Goal: Task Accomplishment & Management: Complete application form

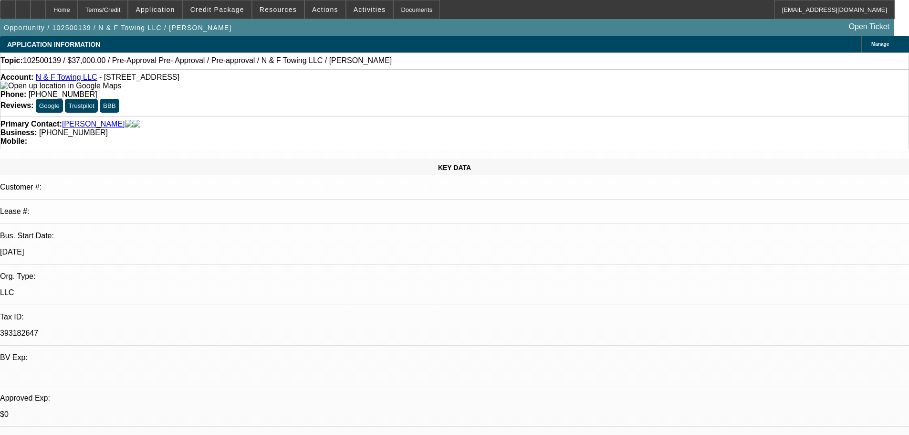
select select "0"
select select "2"
select select "0.1"
select select "4"
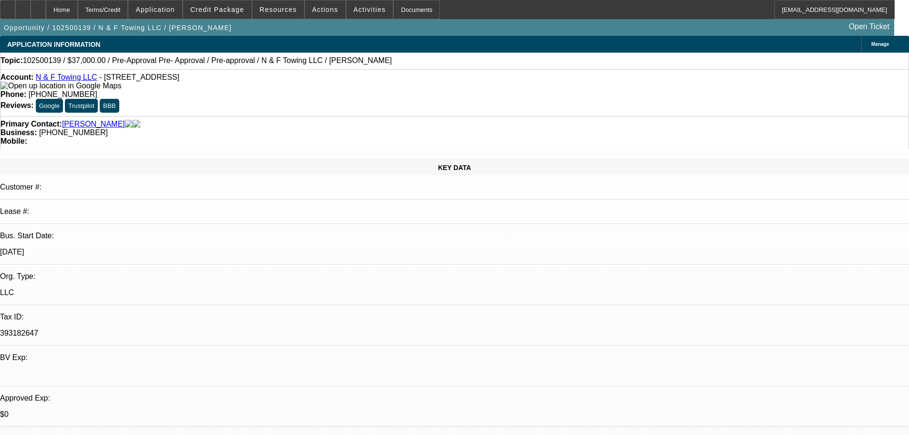
select select "0"
select select "2"
select select "0.1"
select select "4"
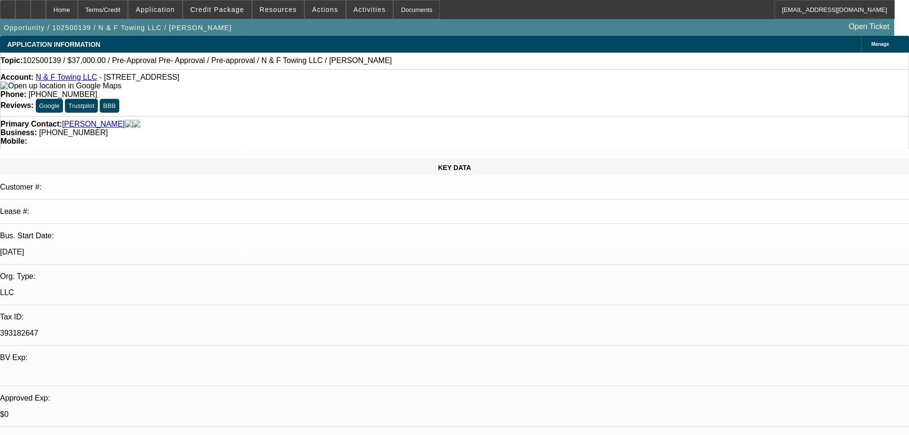
select select "0"
select select "2"
select select "0.1"
select select "4"
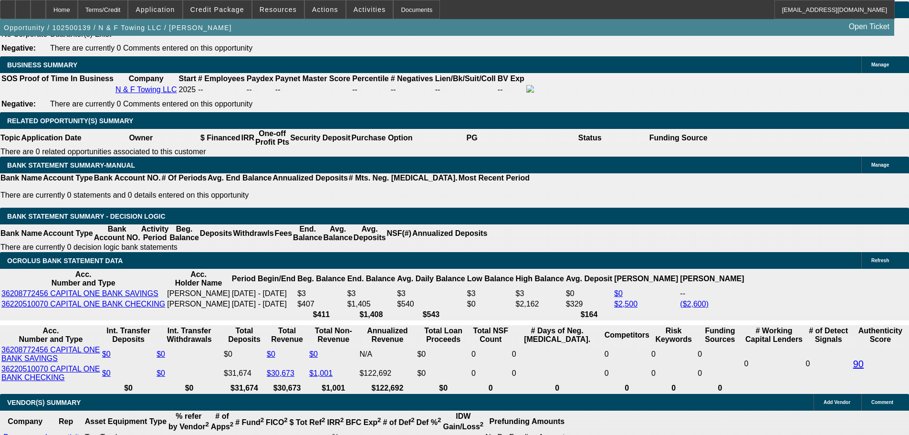
scroll to position [1484, 0]
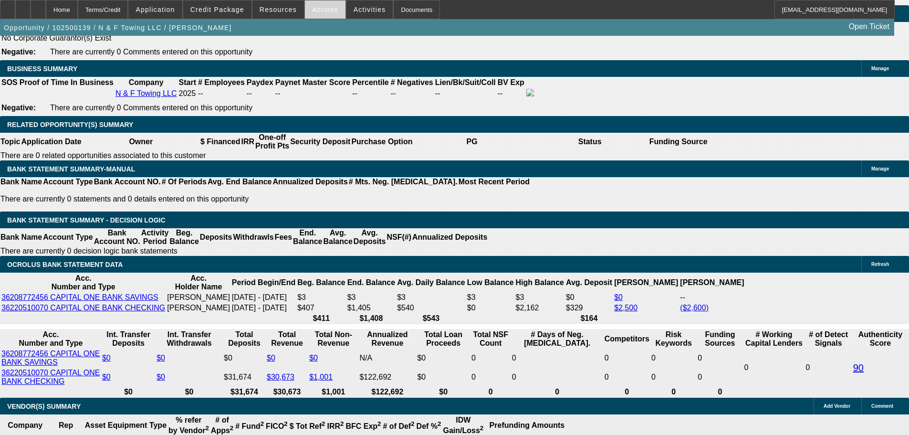
click at [316, 18] on span at bounding box center [325, 9] width 41 height 23
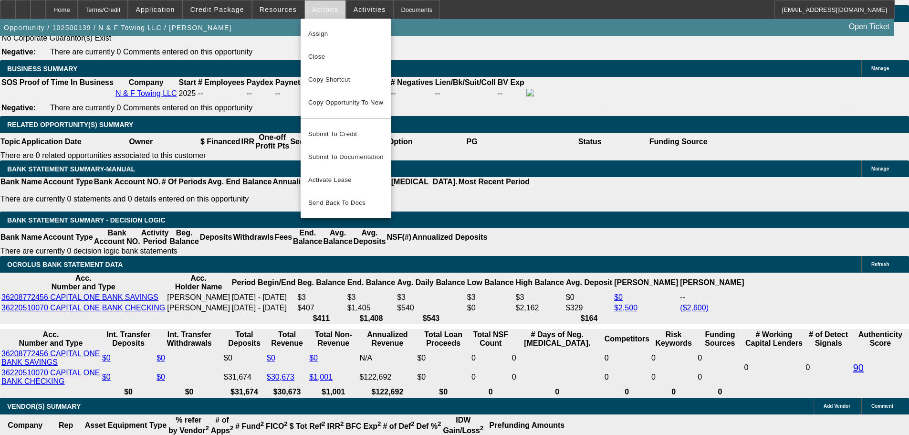
click at [316, 18] on div at bounding box center [454, 217] width 909 height 435
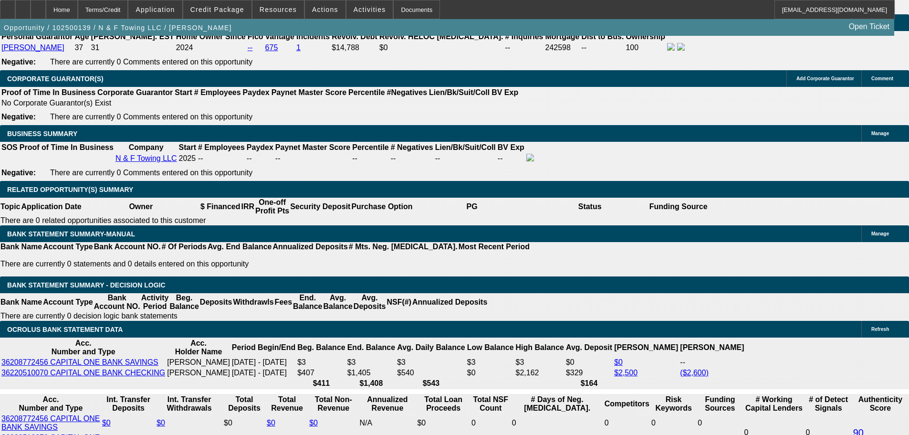
scroll to position [1436, 0]
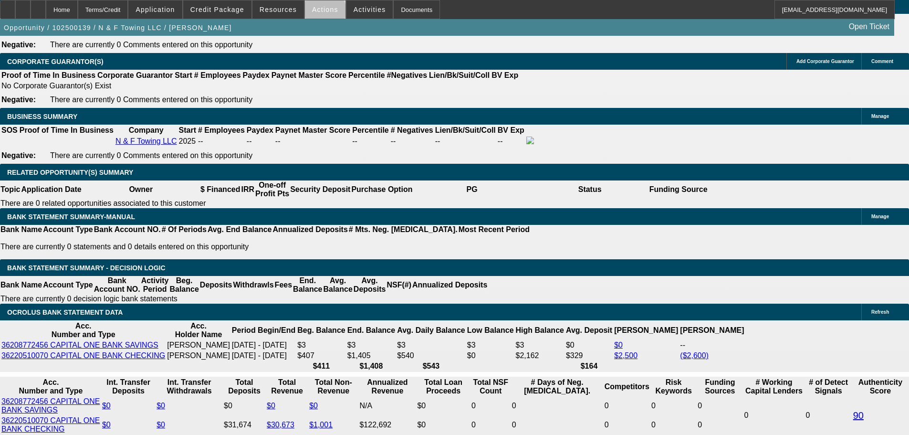
click at [320, 15] on span at bounding box center [325, 9] width 41 height 23
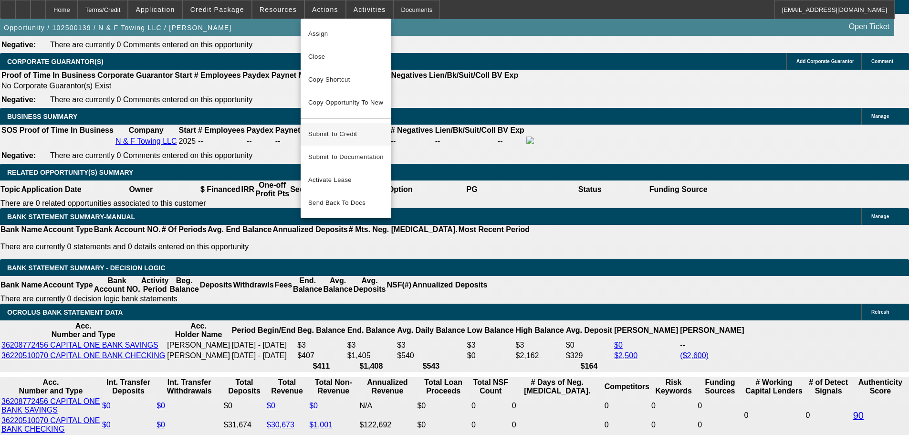
click at [350, 128] on span "Submit To Credit" at bounding box center [345, 133] width 75 height 11
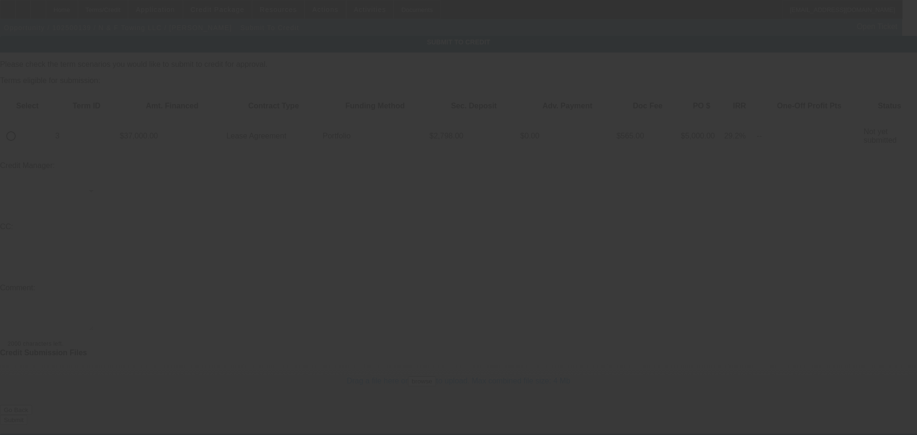
click at [40, 107] on div at bounding box center [458, 217] width 917 height 435
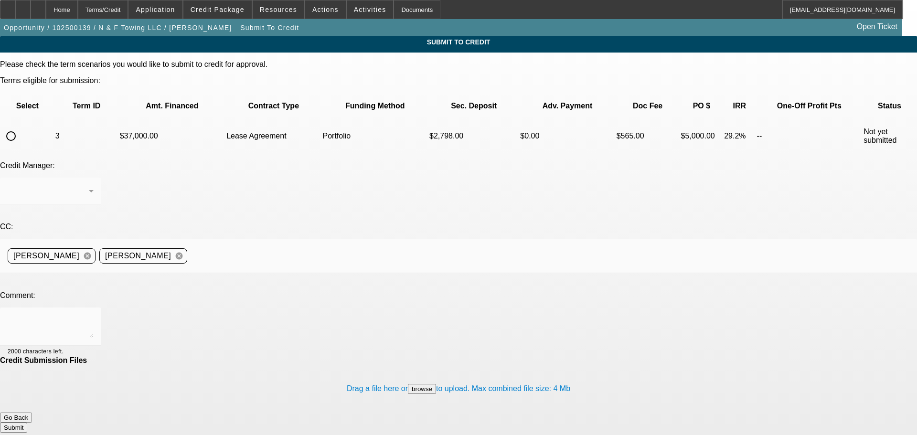
click at [21, 127] on input "radio" at bounding box center [10, 136] width 19 height 19
radio input "true"
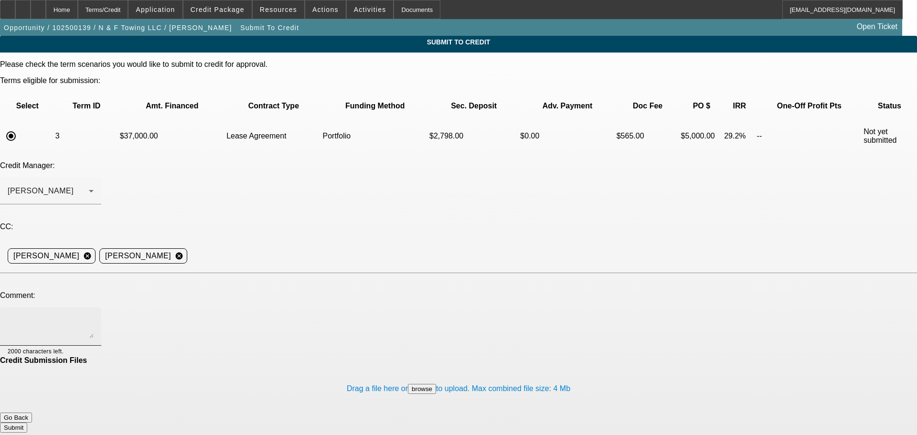
click at [94, 315] on textarea at bounding box center [51, 326] width 86 height 23
type textarea "I spoke to [PERSON_NAME], "N" is his wife, however she has zero ownership or ex…"
click at [27, 422] on button "Submit" at bounding box center [13, 427] width 27 height 10
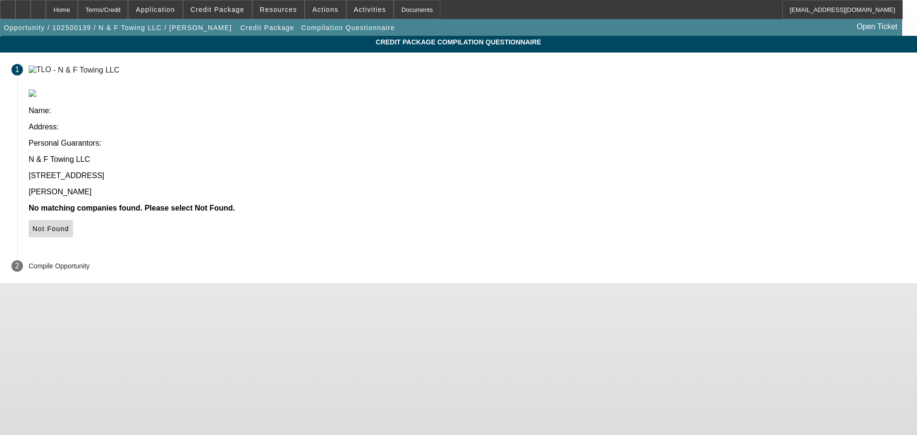
click at [69, 225] on span "Not Found" at bounding box center [50, 229] width 37 height 8
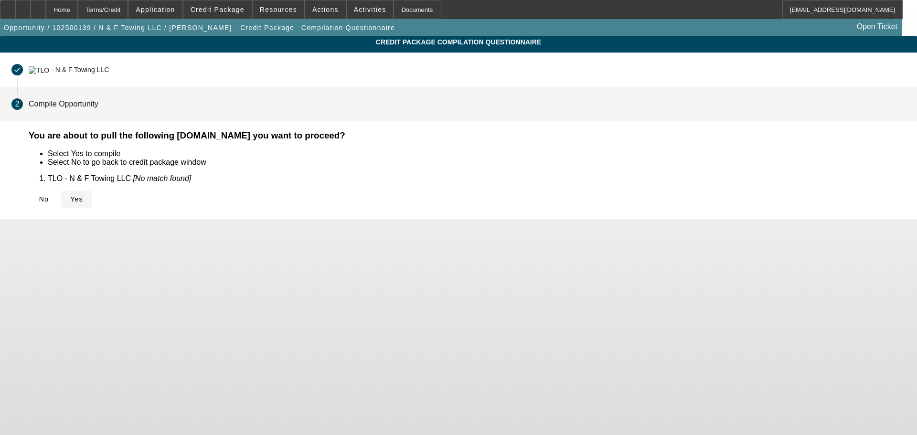
click at [83, 199] on span "Yes" at bounding box center [76, 199] width 13 height 8
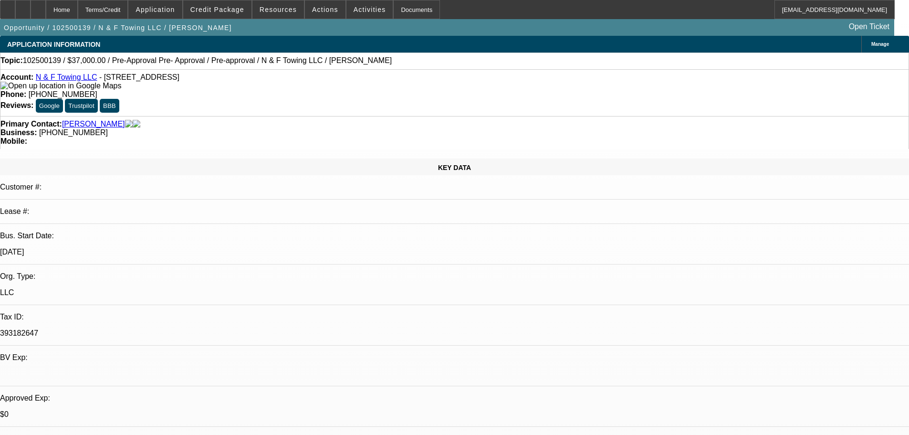
select select "0"
select select "2"
select select "0.1"
select select "4"
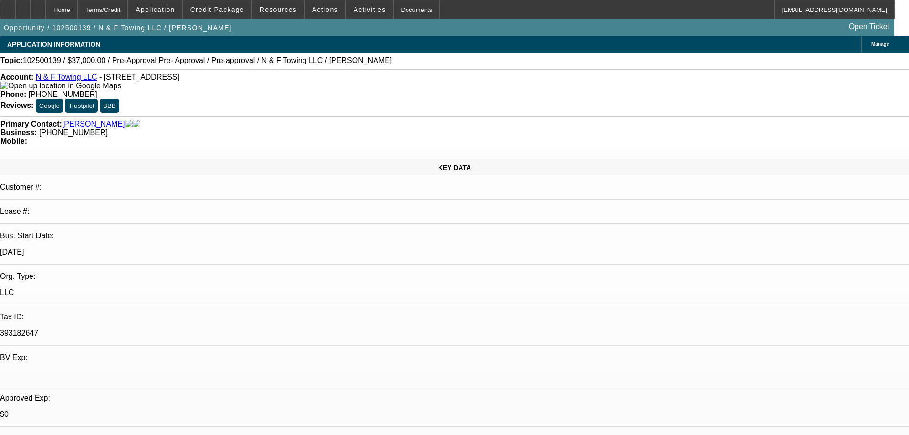
select select "0"
select select "2"
select select "0.1"
select select "4"
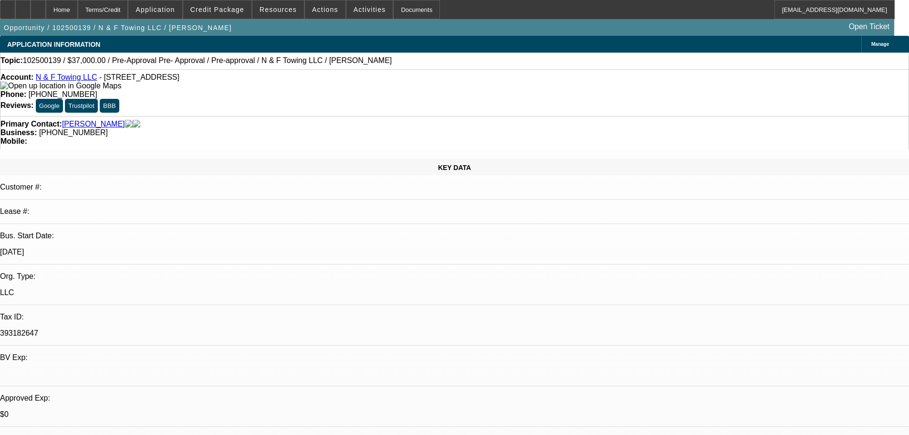
select select "0"
select select "2"
select select "0.1"
select select "4"
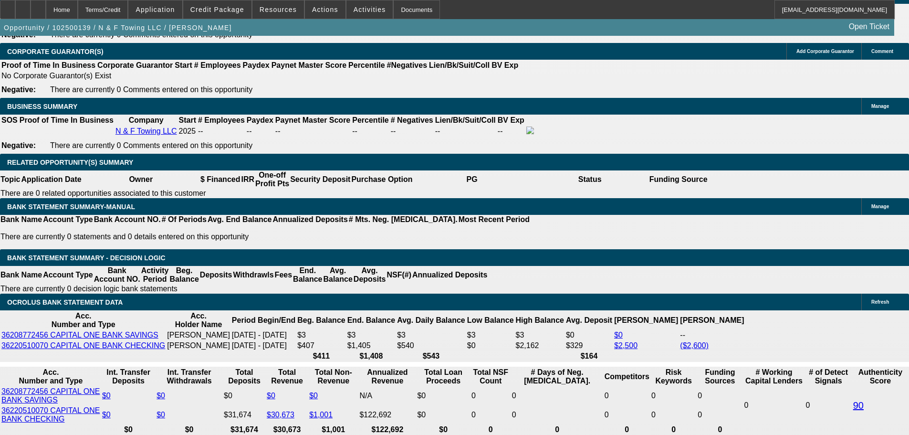
scroll to position [1449, 0]
